Goal: Check status

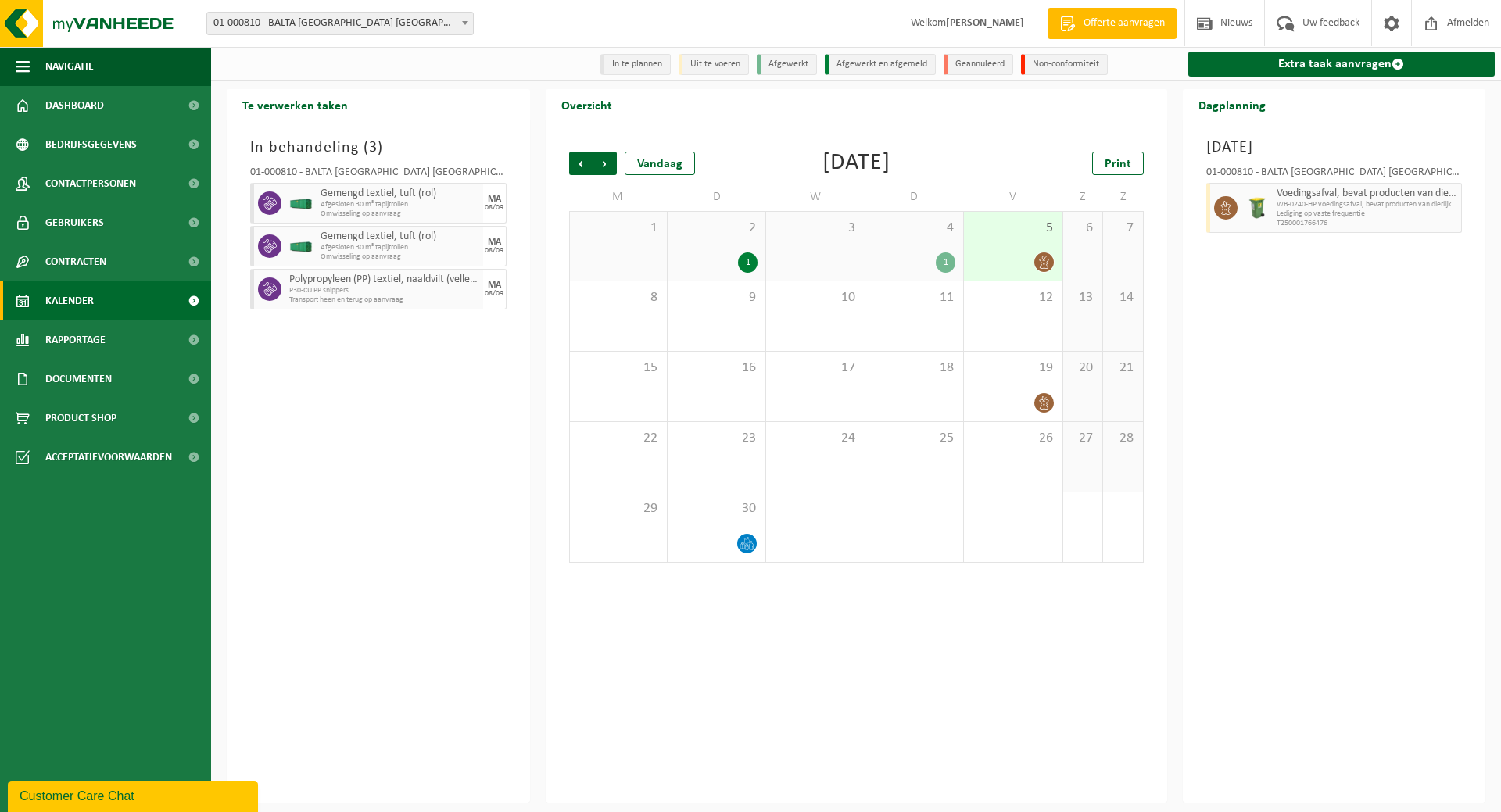
click at [86, 294] on span "Kalender" at bounding box center [69, 301] width 49 height 39
click at [899, 246] on div "4 1" at bounding box center [914, 246] width 98 height 69
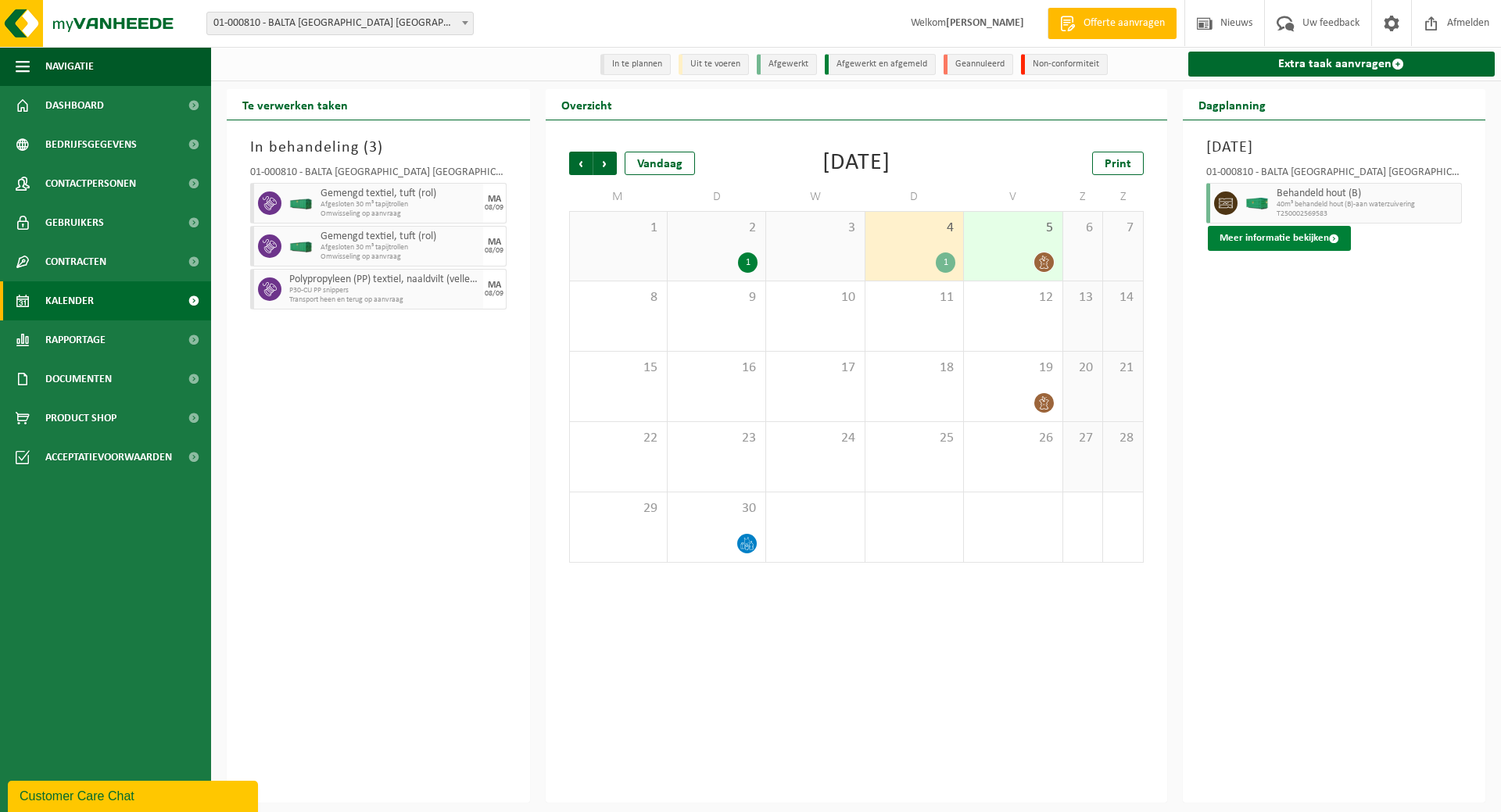
click at [1268, 240] on button "Meer informatie bekijken" at bounding box center [1280, 238] width 143 height 25
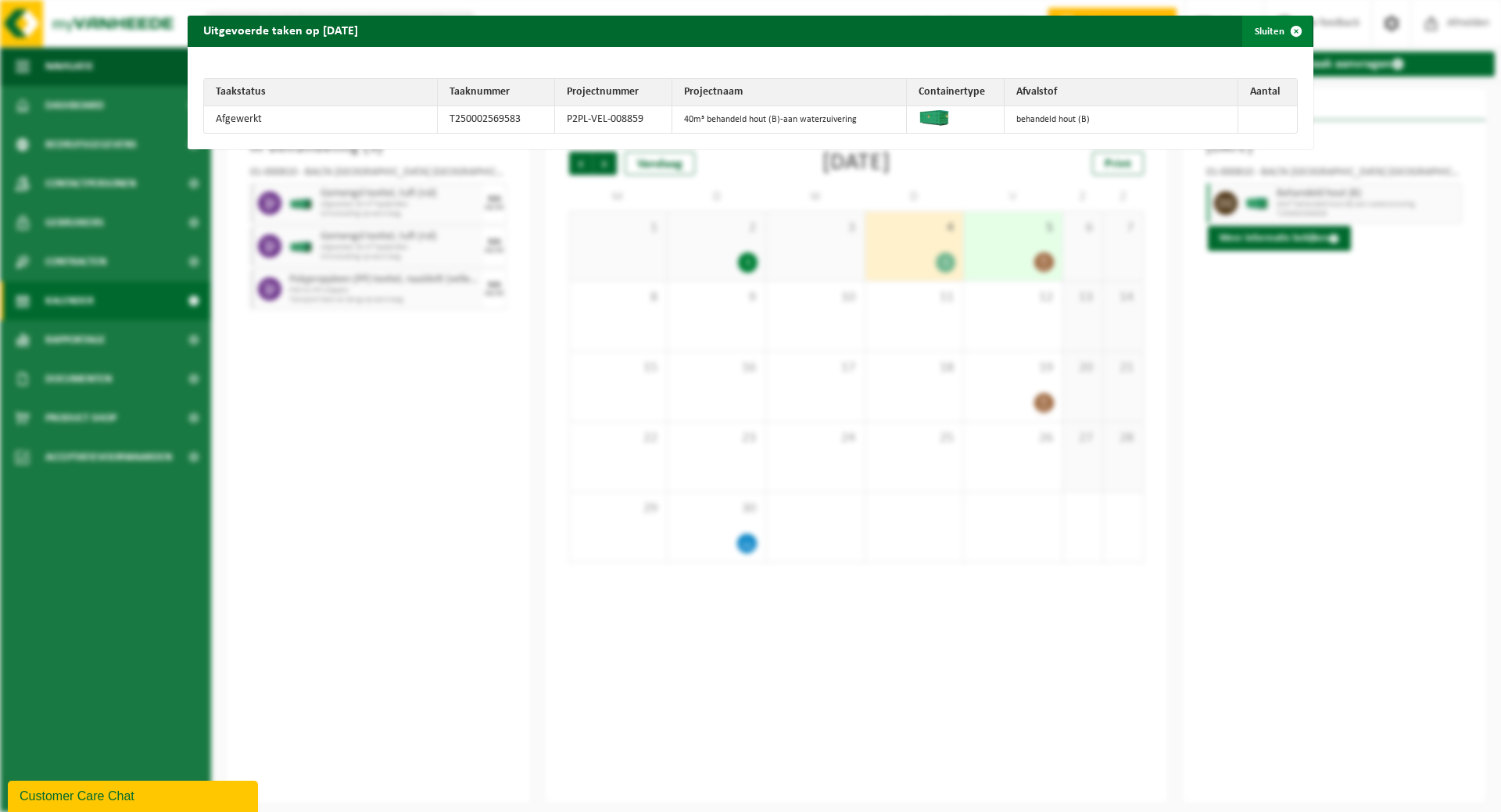
click at [1255, 28] on button "Sluiten" at bounding box center [1277, 31] width 70 height 31
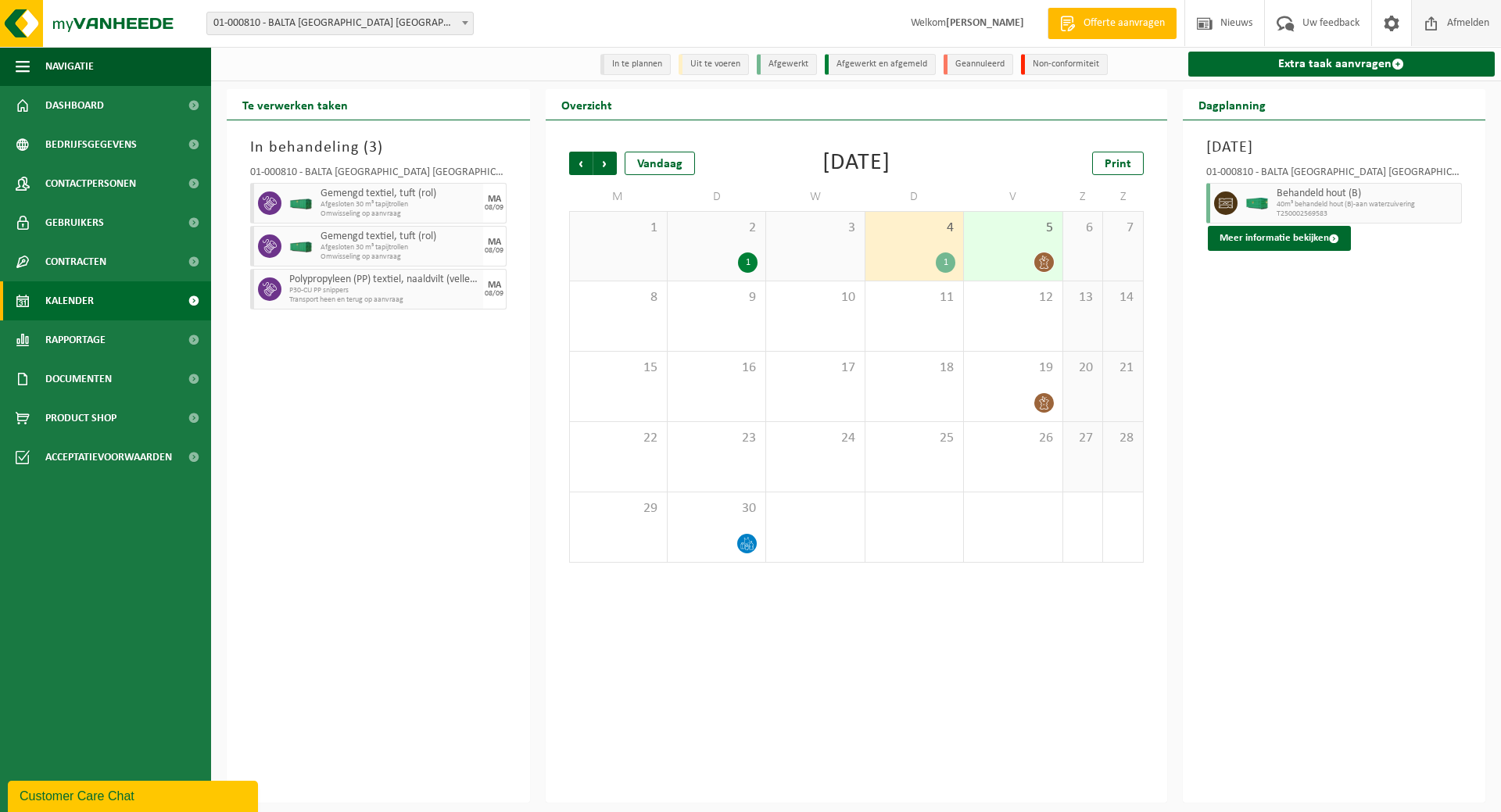
click at [1453, 19] on span "Afmelden" at bounding box center [1467, 23] width 50 height 46
